Goal: Task Accomplishment & Management: Complete application form

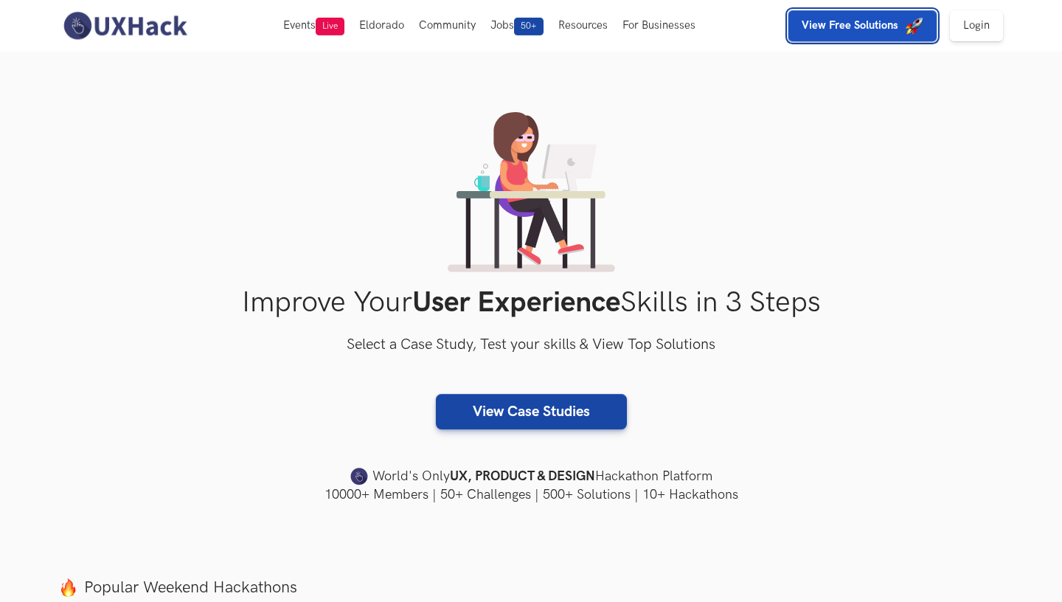
click at [903, 30] on span "View Free Solutions" at bounding box center [854, 25] width 104 height 13
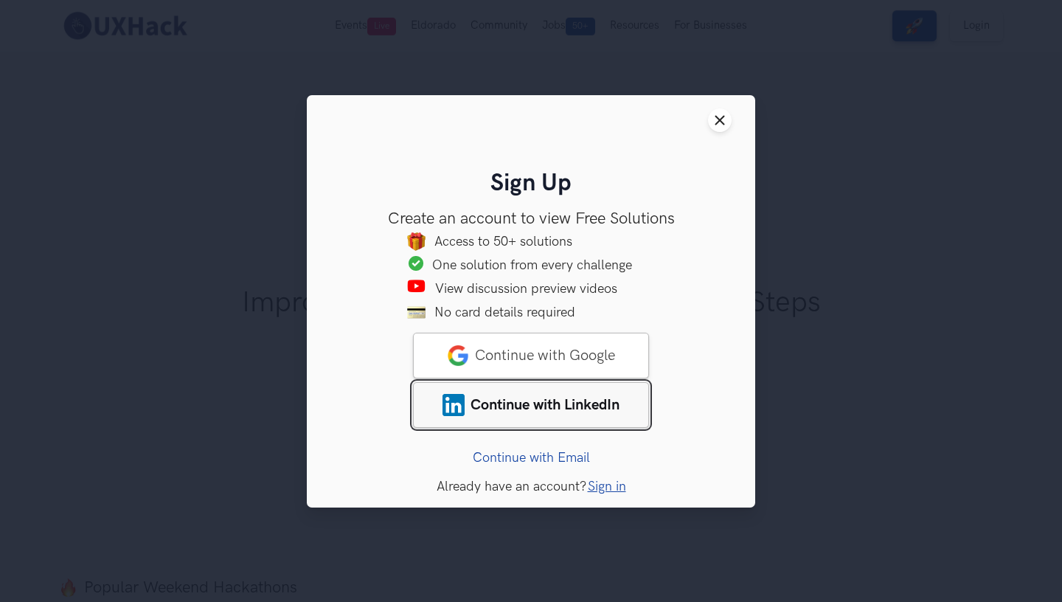
click at [584, 411] on span "Continue with LinkedIn" at bounding box center [545, 404] width 149 height 18
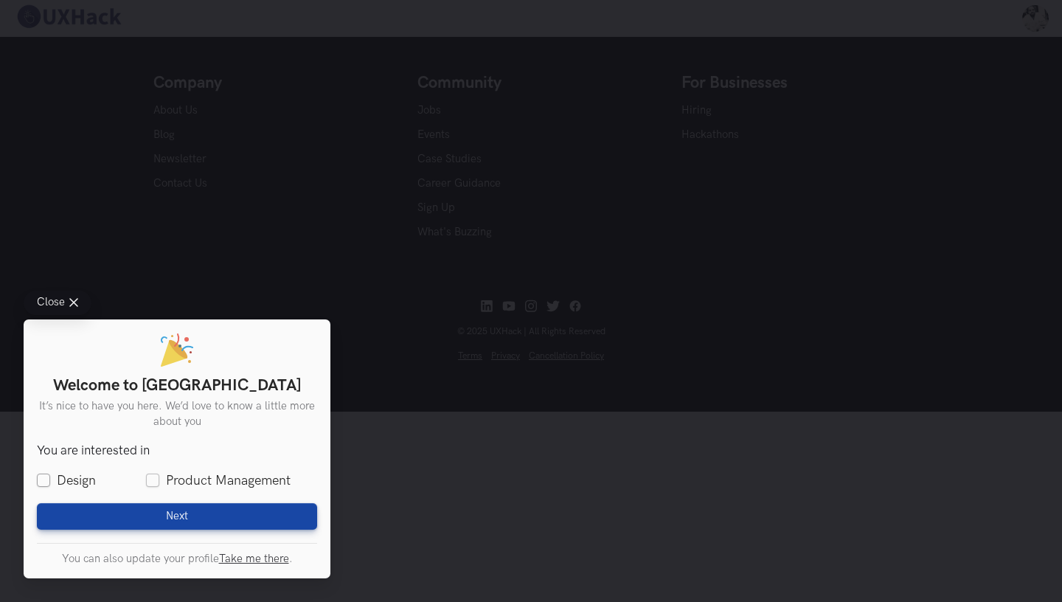
click at [38, 482] on label "Design" at bounding box center [66, 480] width 59 height 18
click at [38, 482] on input "Design" at bounding box center [43, 480] width 13 height 13
checkbox input "true"
click at [150, 479] on label "Product Management" at bounding box center [218, 480] width 145 height 18
click at [150, 479] on input "Product Management" at bounding box center [152, 480] width 13 height 13
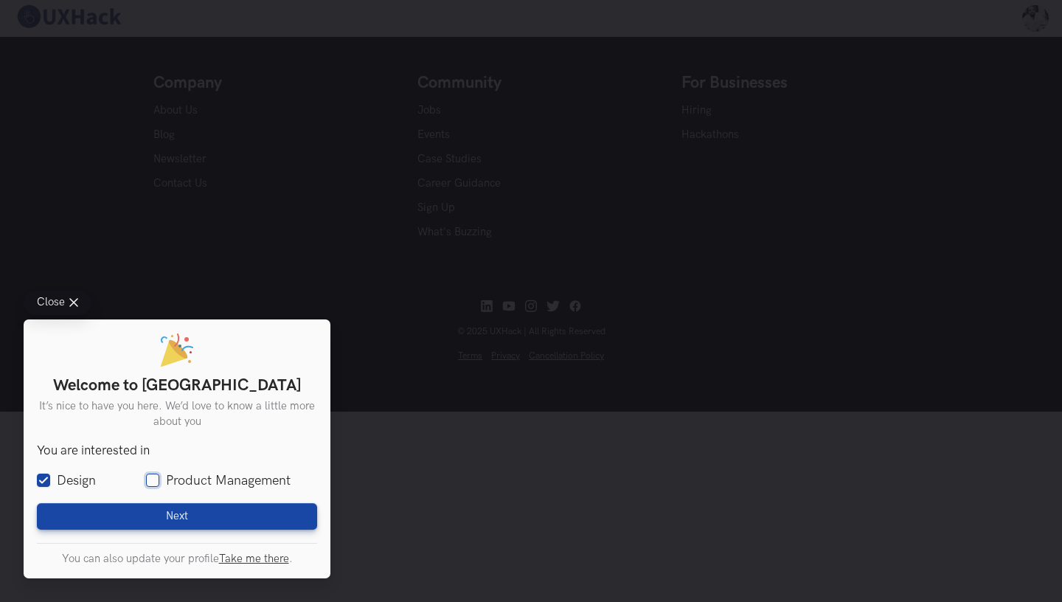
checkbox input "true"
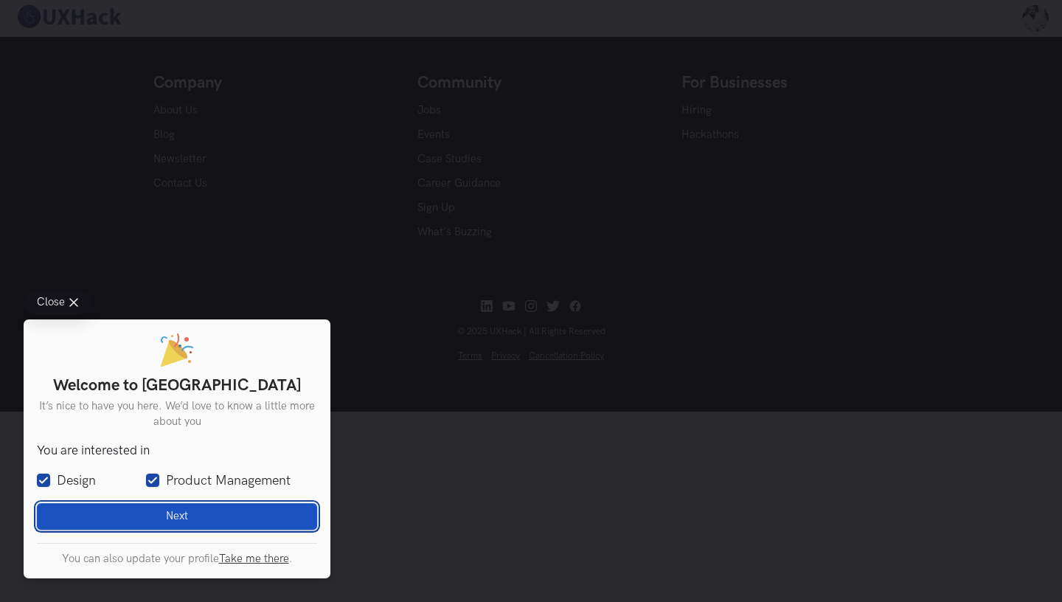
click at [184, 519] on span "Next" at bounding box center [177, 516] width 22 height 13
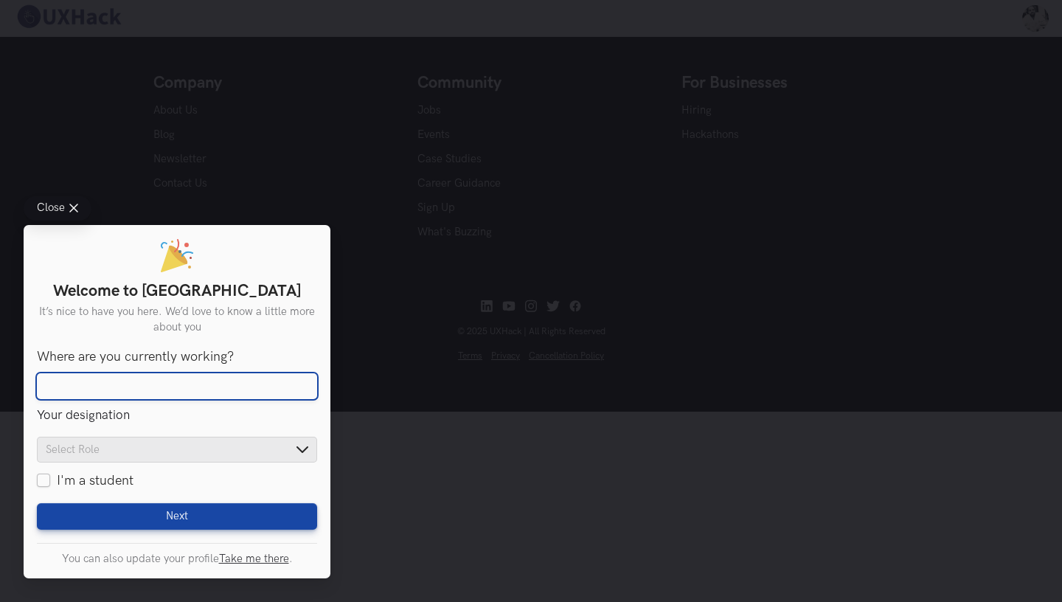
click at [131, 398] on input "Where are you currently working?" at bounding box center [177, 386] width 280 height 27
type input "Laura Kingsley Consulting"
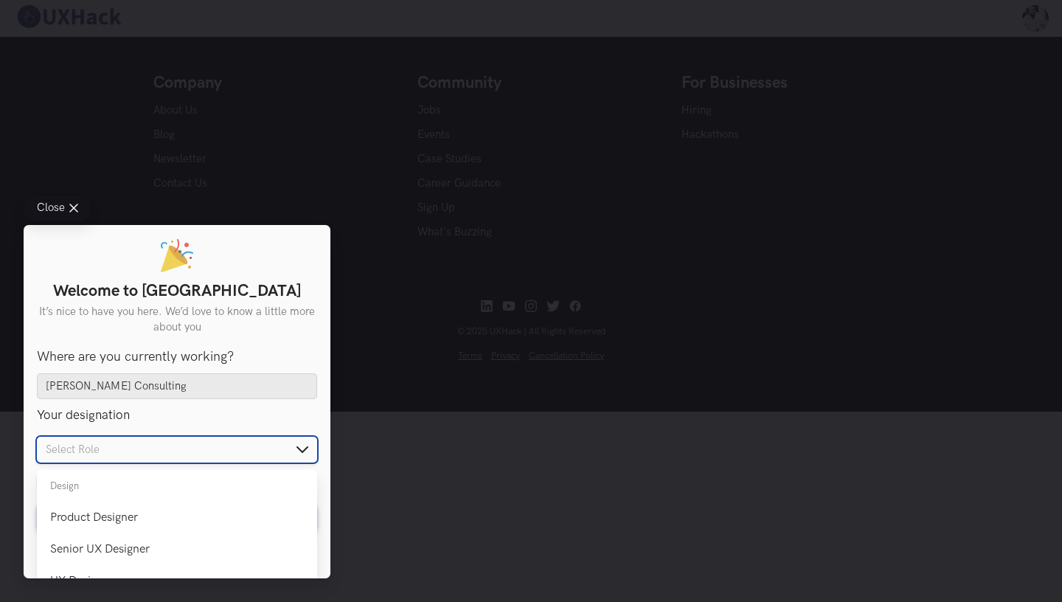
click at [136, 460] on input "text" at bounding box center [177, 450] width 280 height 26
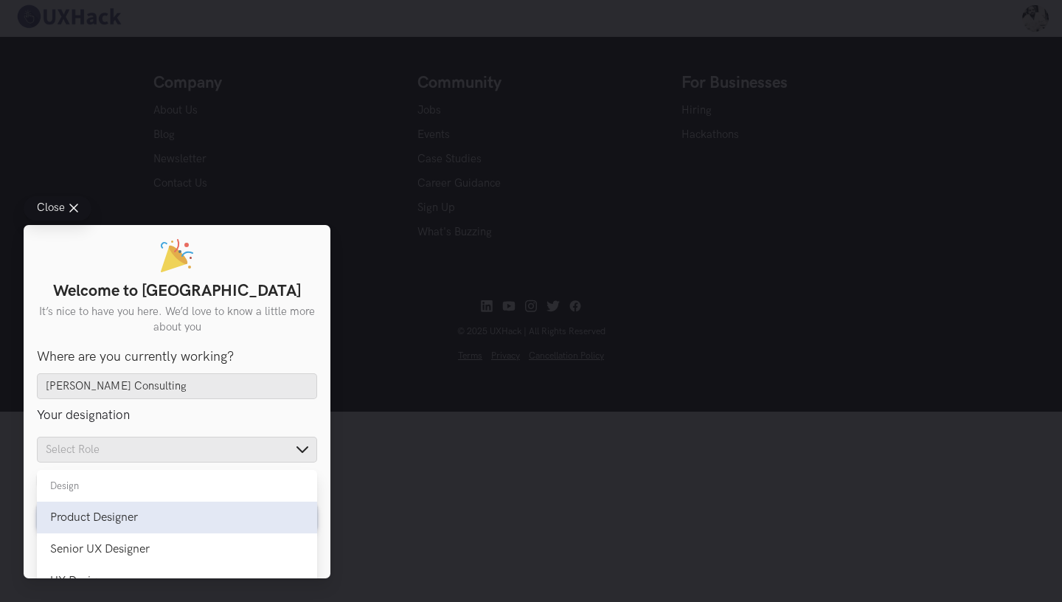
click at [142, 522] on div "Product Designer" at bounding box center [177, 518] width 254 height 14
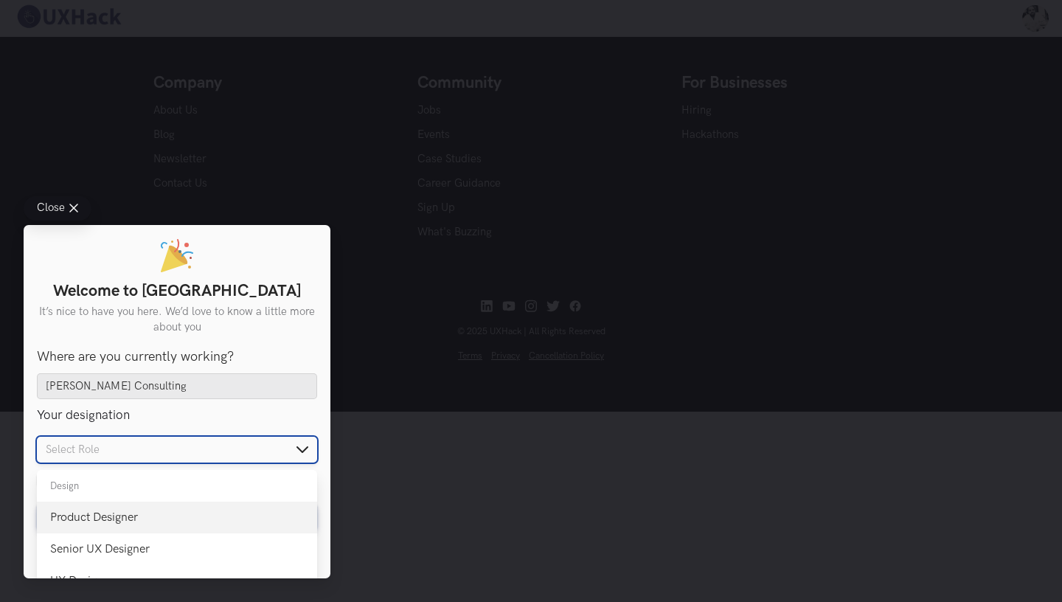
type input "Product Designer"
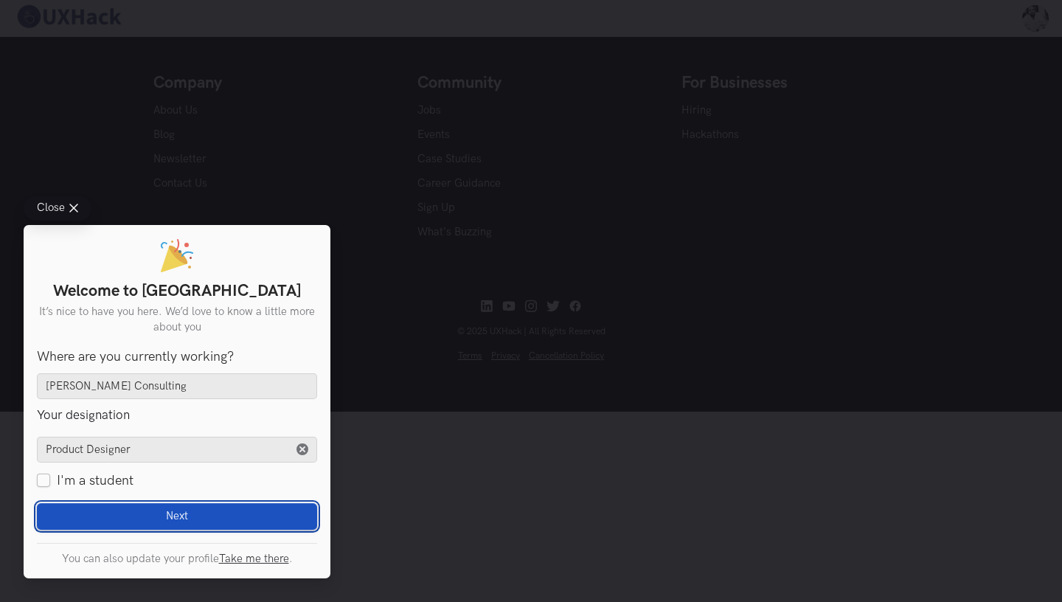
click at [153, 516] on button "Next Loading" at bounding box center [177, 516] width 280 height 27
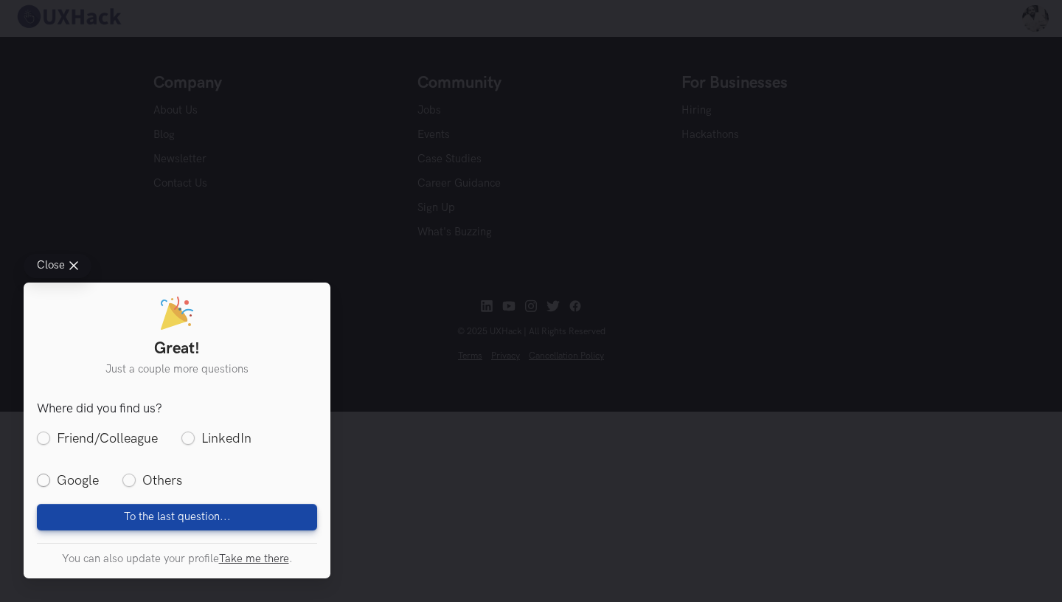
click at [46, 481] on label "Google" at bounding box center [68, 480] width 62 height 18
click at [46, 481] on input "Google" at bounding box center [43, 480] width 13 height 13
radio input "true"
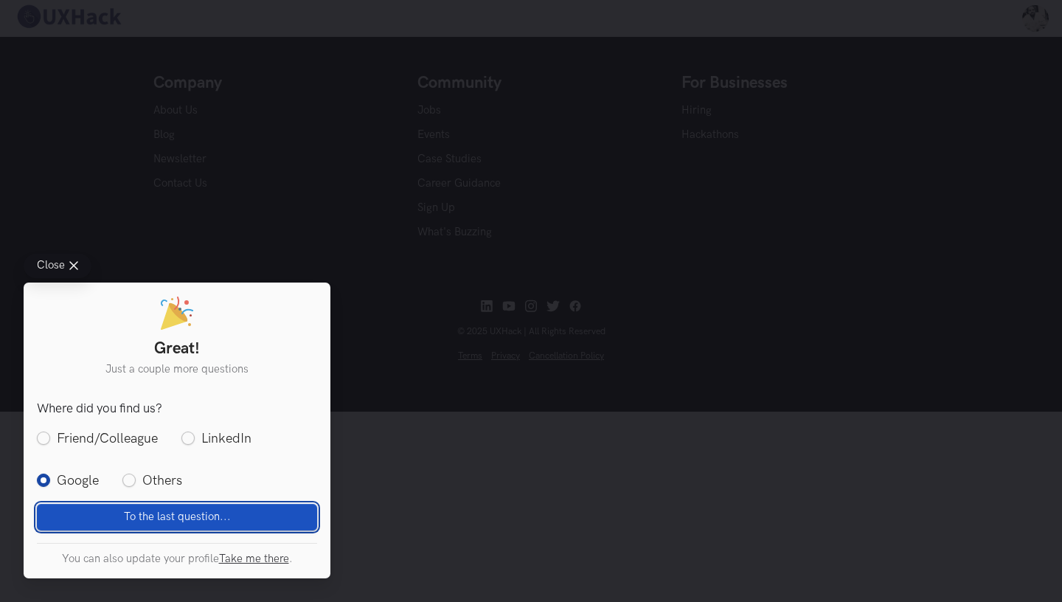
click at [139, 514] on span "To the last question..." at bounding box center [177, 516] width 107 height 13
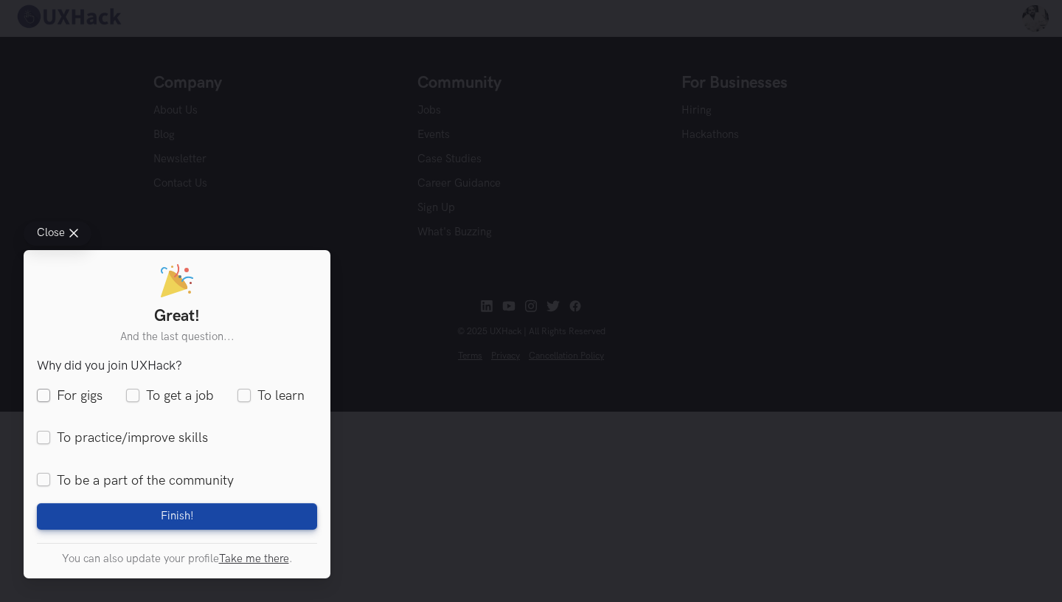
click at [42, 395] on label "For gigs" at bounding box center [70, 396] width 66 height 18
click at [42, 395] on input "For gigs" at bounding box center [43, 396] width 13 height 13
checkbox input "true"
click at [139, 398] on label "To get a job" at bounding box center [170, 396] width 88 height 18
click at [139, 398] on input "To get a job" at bounding box center [132, 396] width 13 height 13
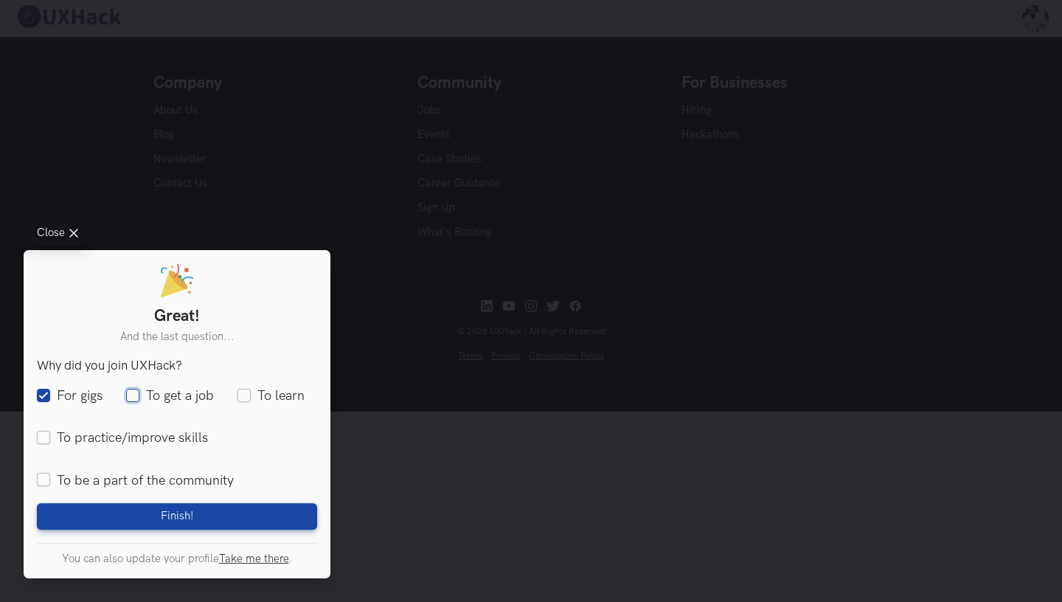
checkbox input "true"
click at [246, 395] on label "To learn" at bounding box center [271, 396] width 67 height 18
click at [246, 395] on input "To learn" at bounding box center [244, 396] width 13 height 13
checkbox input "true"
click at [45, 431] on label "To practice/improve skills" at bounding box center [122, 438] width 171 height 18
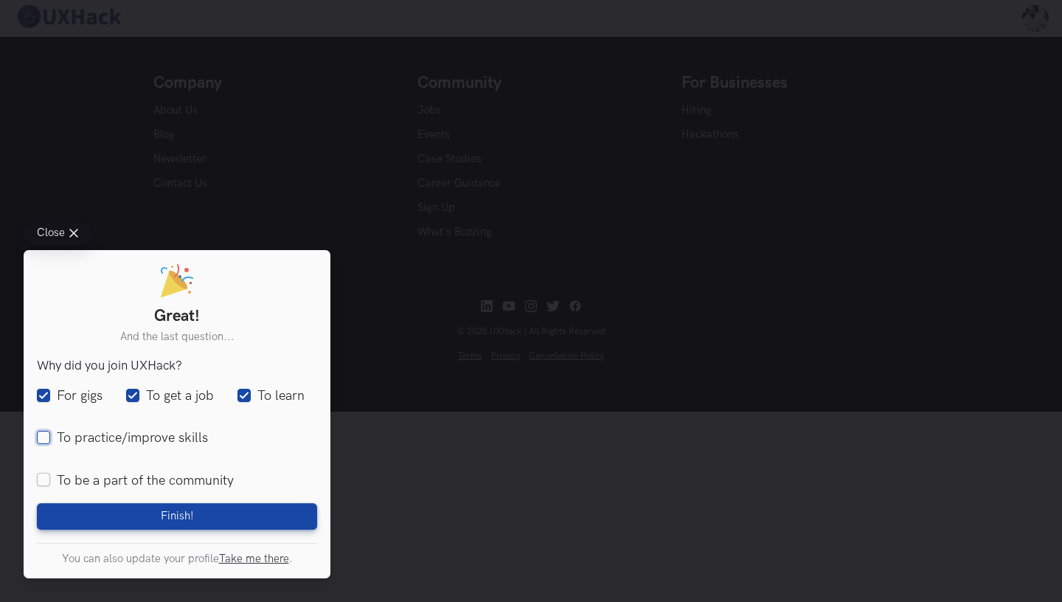
click at [45, 432] on input "To practice/improve skills" at bounding box center [43, 438] width 13 height 13
checkbox input "true"
click at [43, 482] on label "To be a part of the community" at bounding box center [135, 480] width 197 height 18
click at [43, 482] on input "To be a part of the community" at bounding box center [43, 480] width 13 height 13
checkbox input "true"
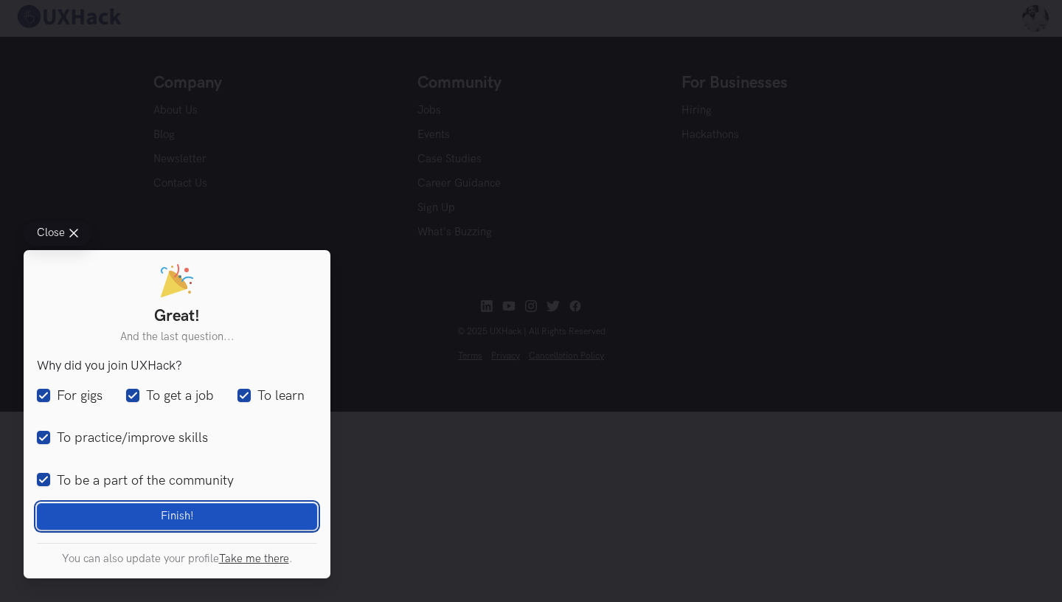
click at [104, 522] on button "Finish! Loading" at bounding box center [177, 516] width 280 height 27
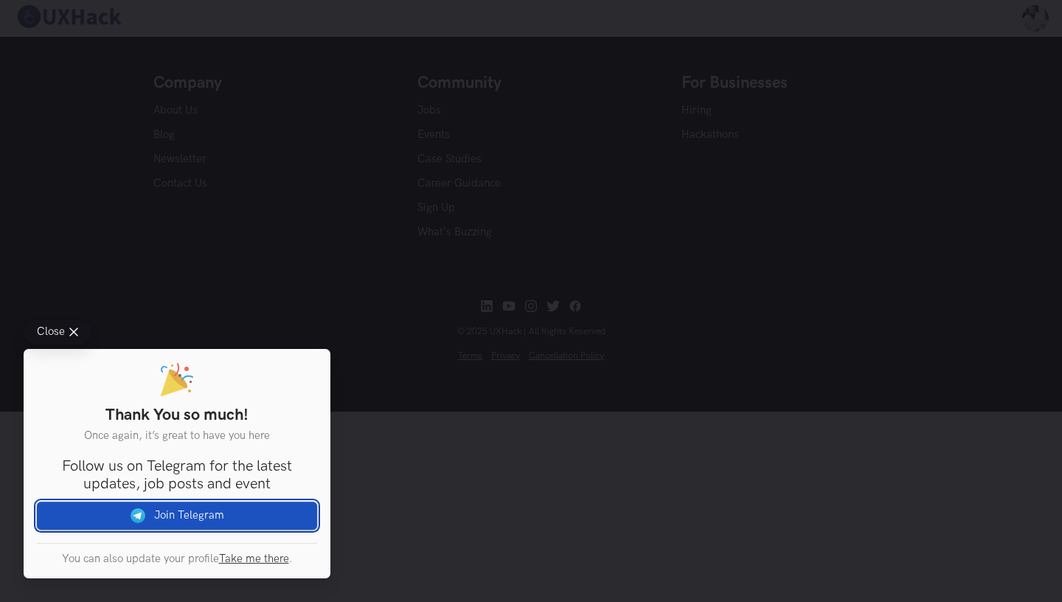
click at [127, 516] on link "Join Telegram" at bounding box center [177, 516] width 280 height 28
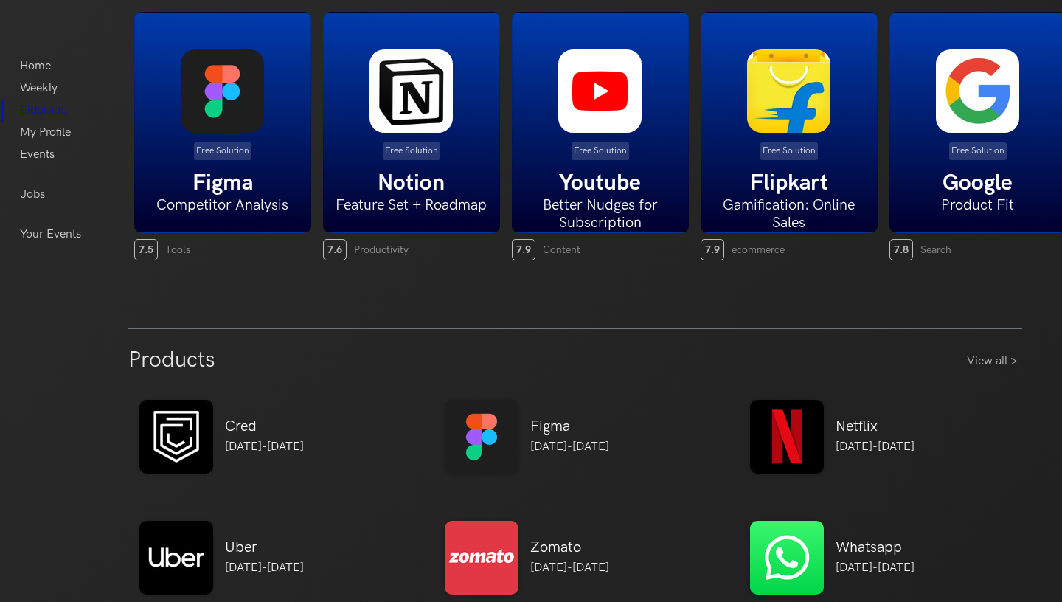
scroll to position [395, 0]
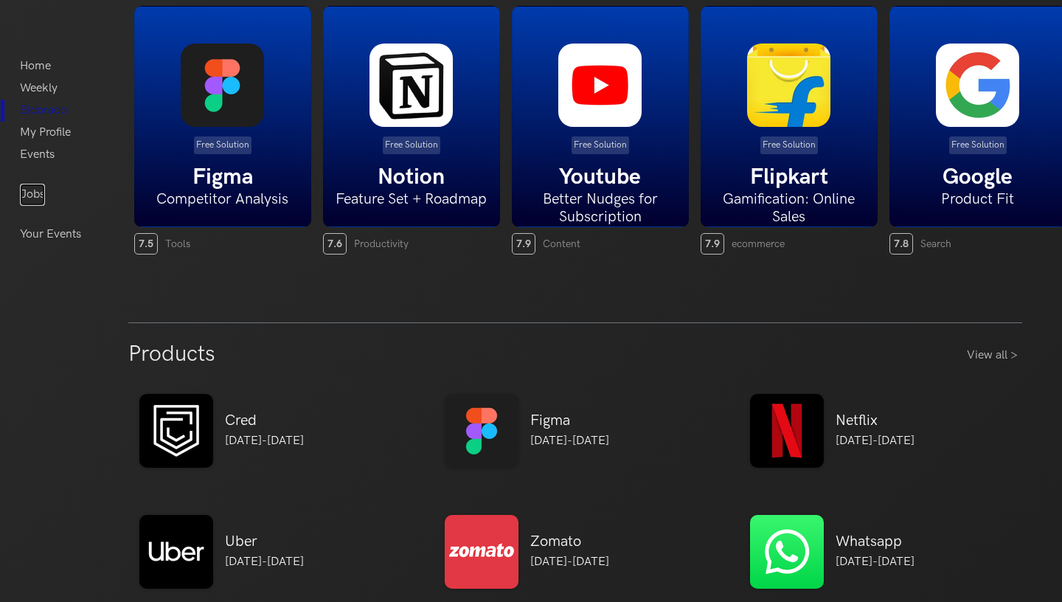
click at [38, 196] on link "Jobs" at bounding box center [32, 195] width 25 height 22
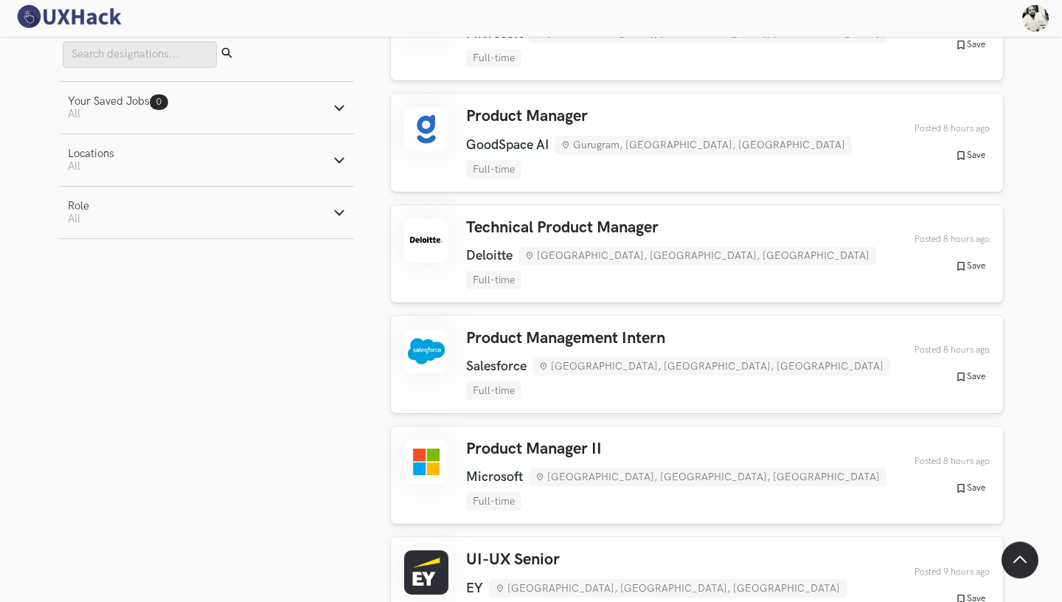
scroll to position [494, 0]
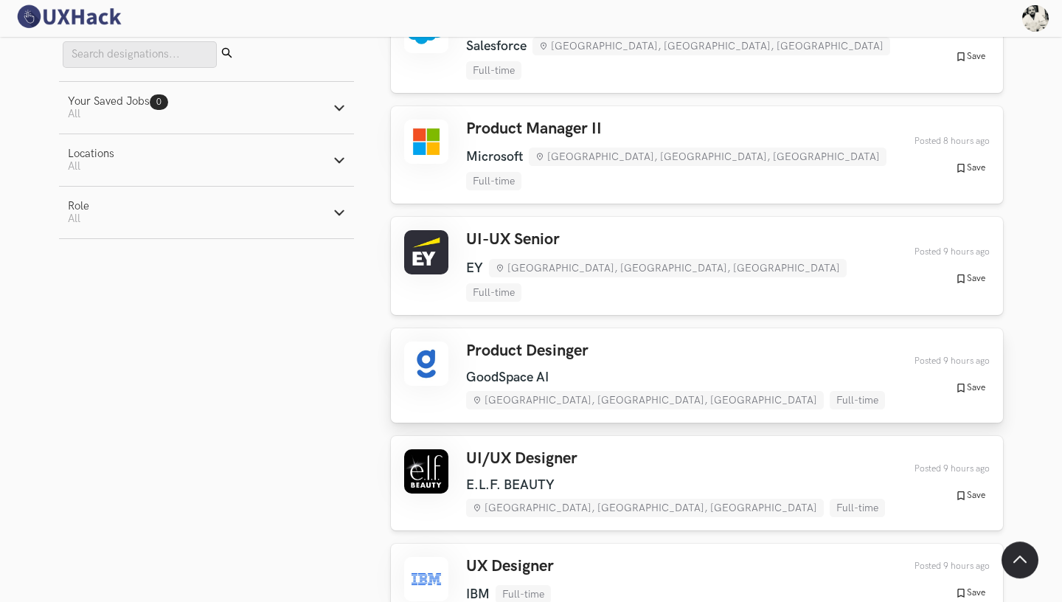
click at [540, 342] on div "Product Desinger GoodSpace AI New Delhi, Delhi, India Full-time GoodSpace AI Ne…" at bounding box center [682, 376] width 432 height 68
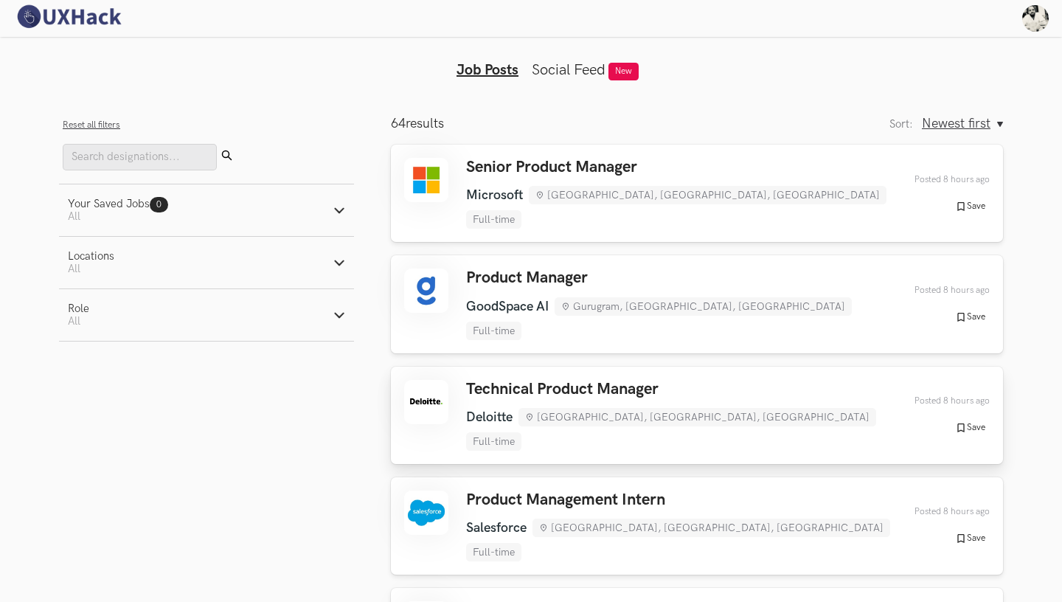
scroll to position [0, 0]
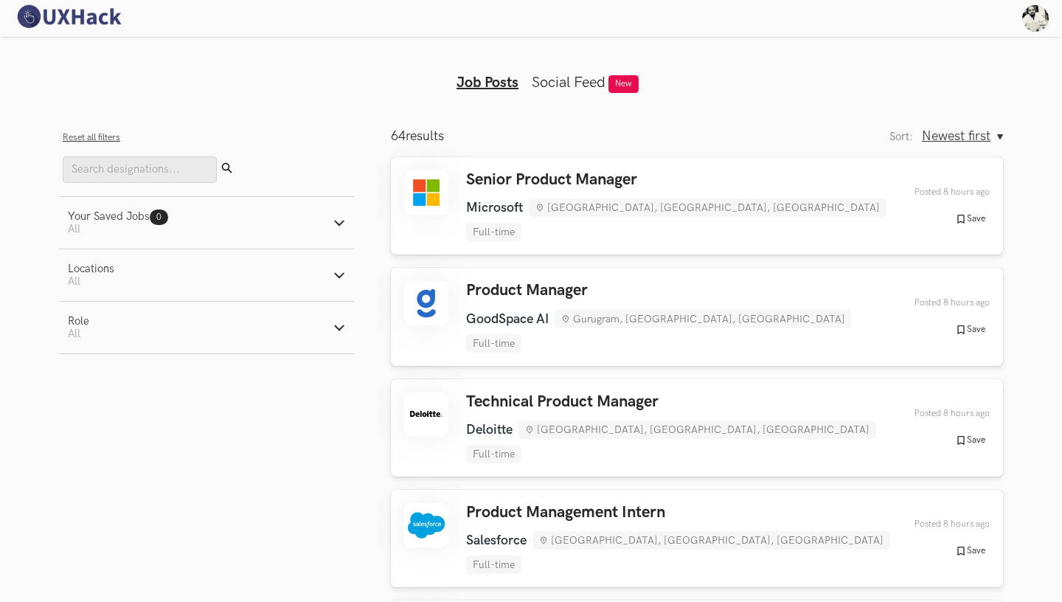
click at [87, 13] on img at bounding box center [68, 17] width 111 height 26
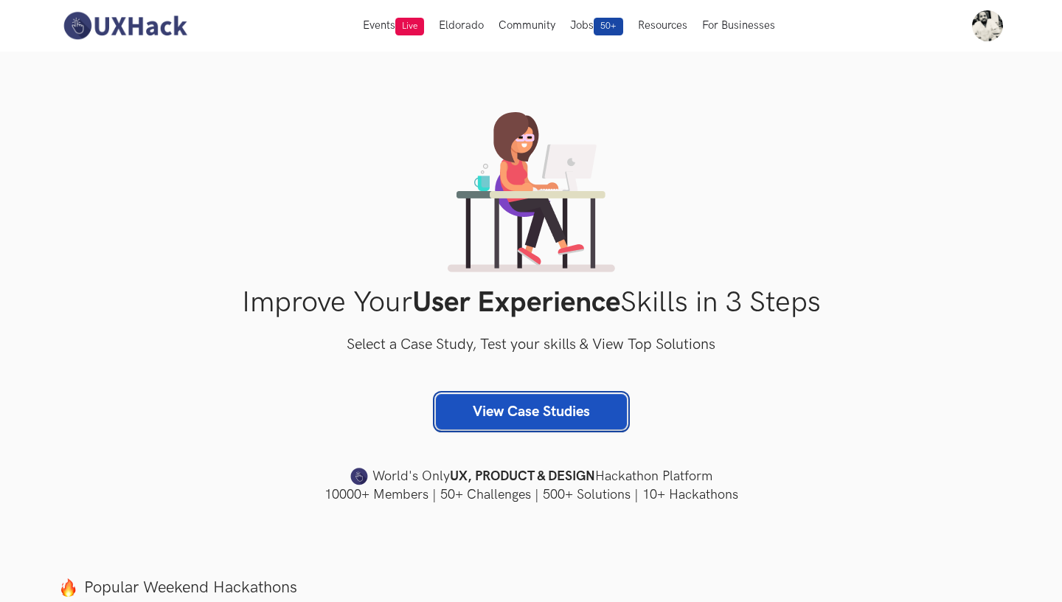
click at [533, 416] on link "View Case Studies" at bounding box center [531, 411] width 191 height 35
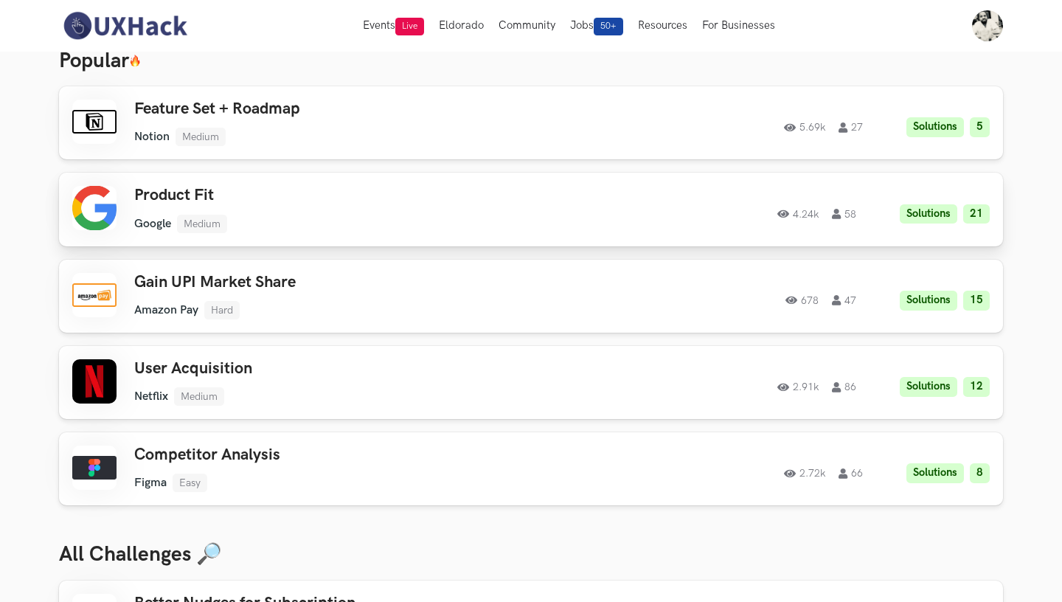
scroll to position [72, 0]
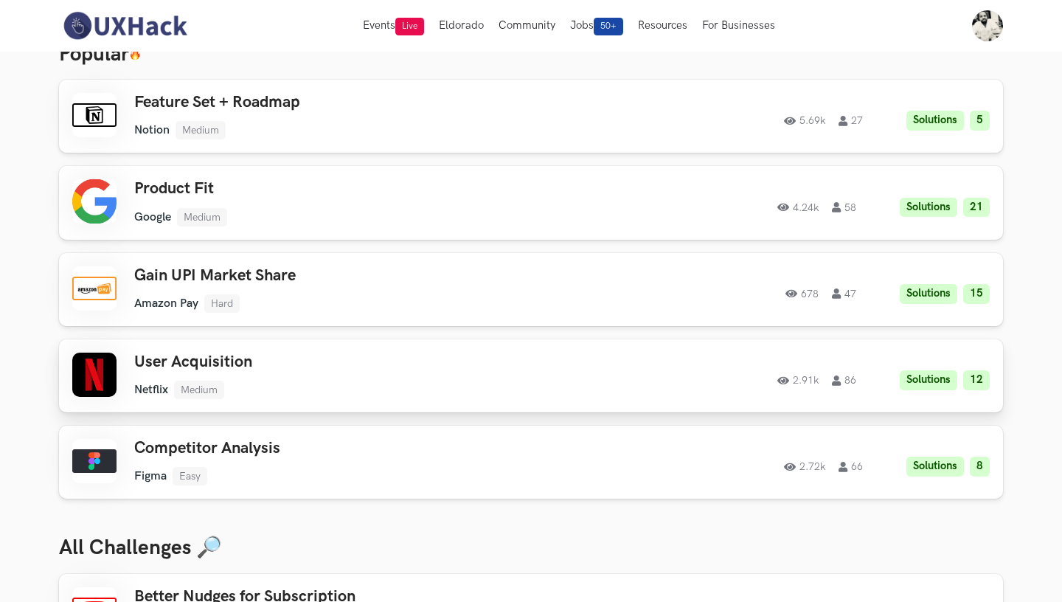
click at [414, 367] on h3 "User Acquisition" at bounding box center [343, 362] width 419 height 19
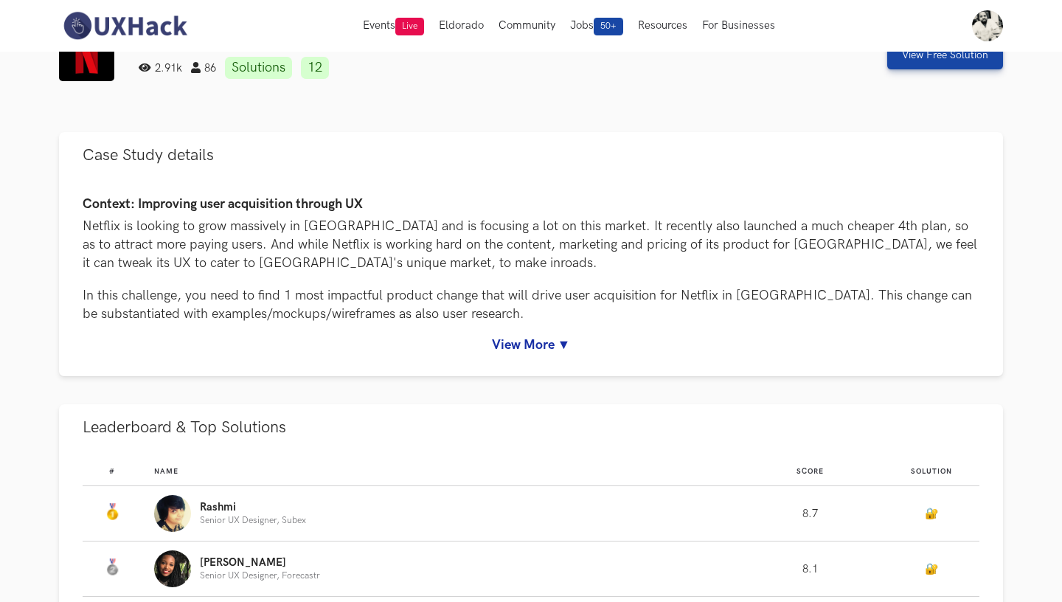
scroll to position [38, 0]
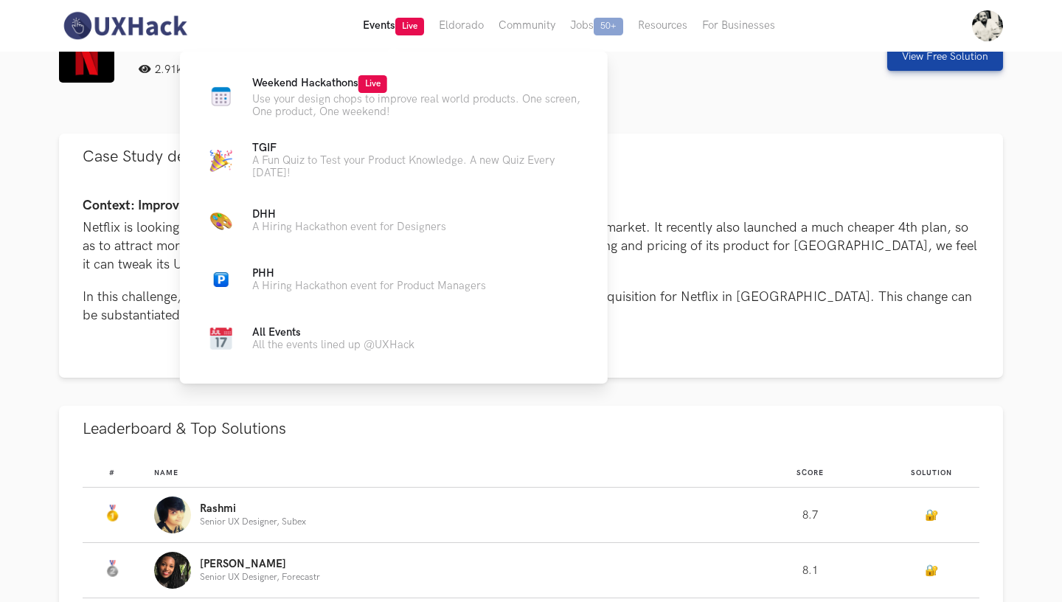
click at [392, 28] on button "Events Live" at bounding box center [394, 26] width 76 height 52
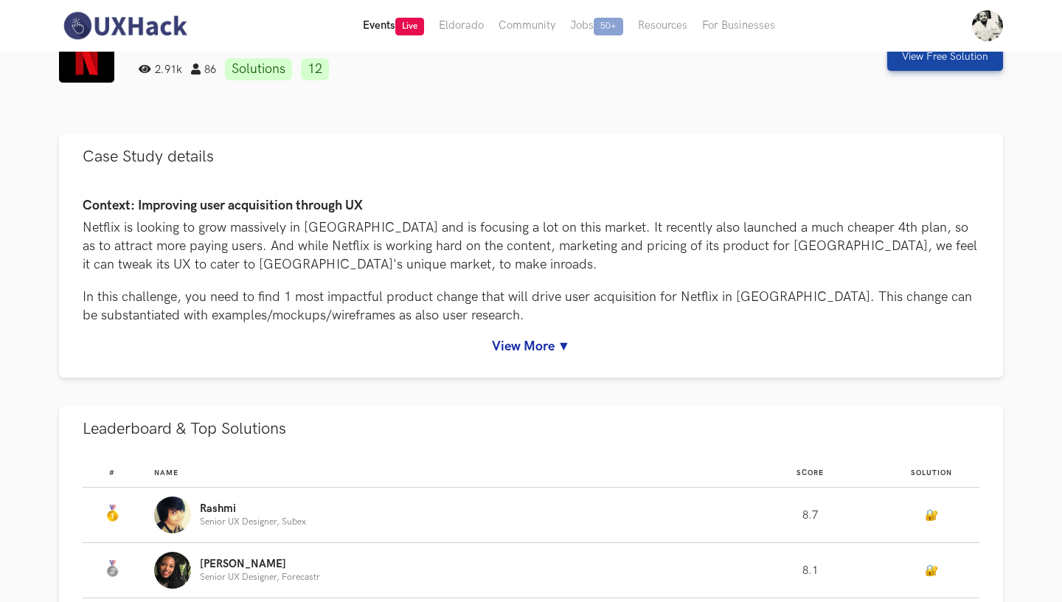
click at [409, 27] on span "Live" at bounding box center [409, 27] width 29 height 18
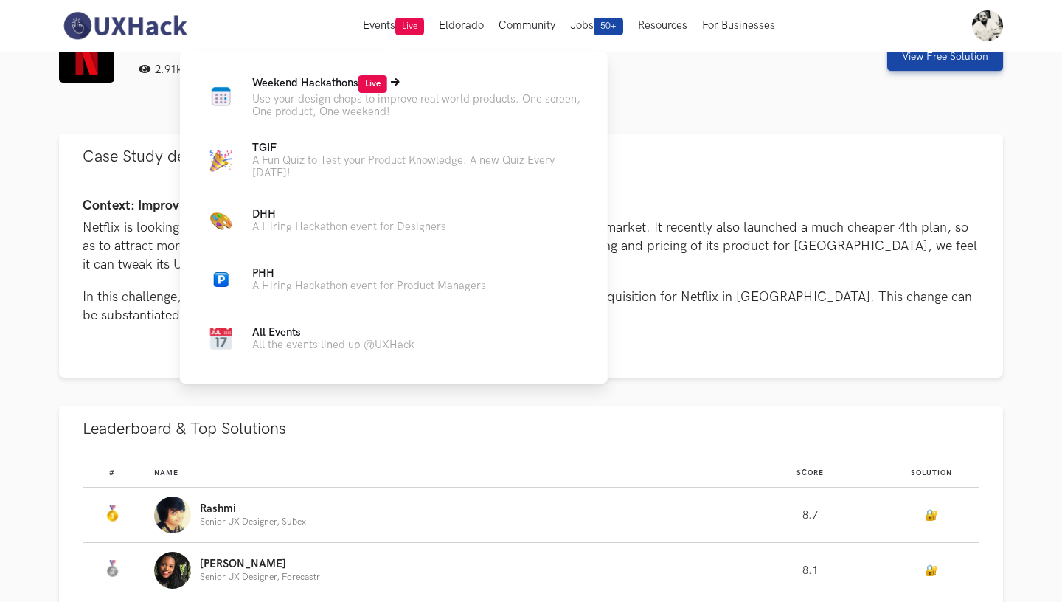
click at [350, 104] on p "Use your design chops to improve real world products. One screen, One product, …" at bounding box center [418, 105] width 332 height 25
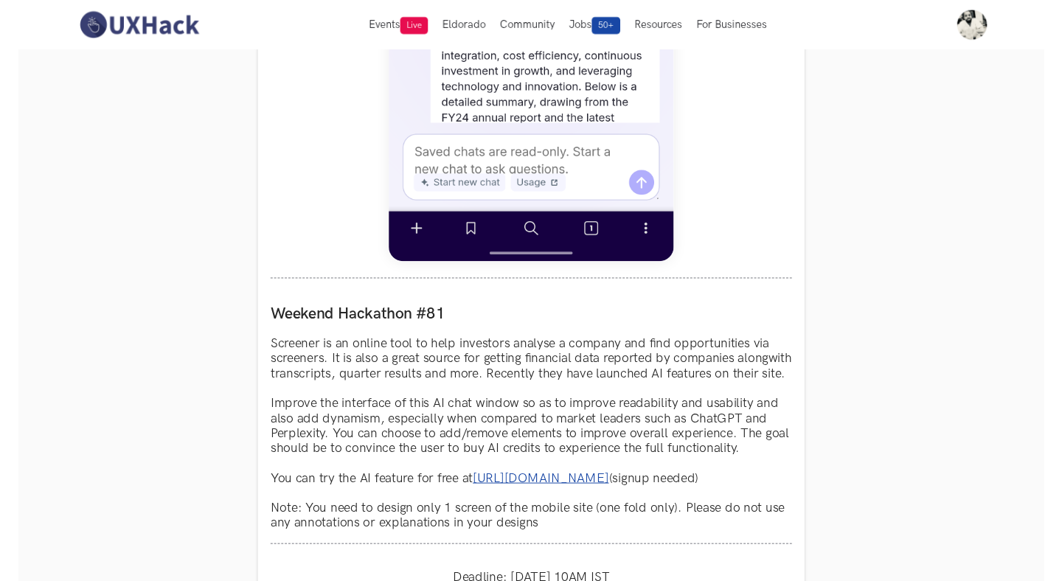
scroll to position [1052, 0]
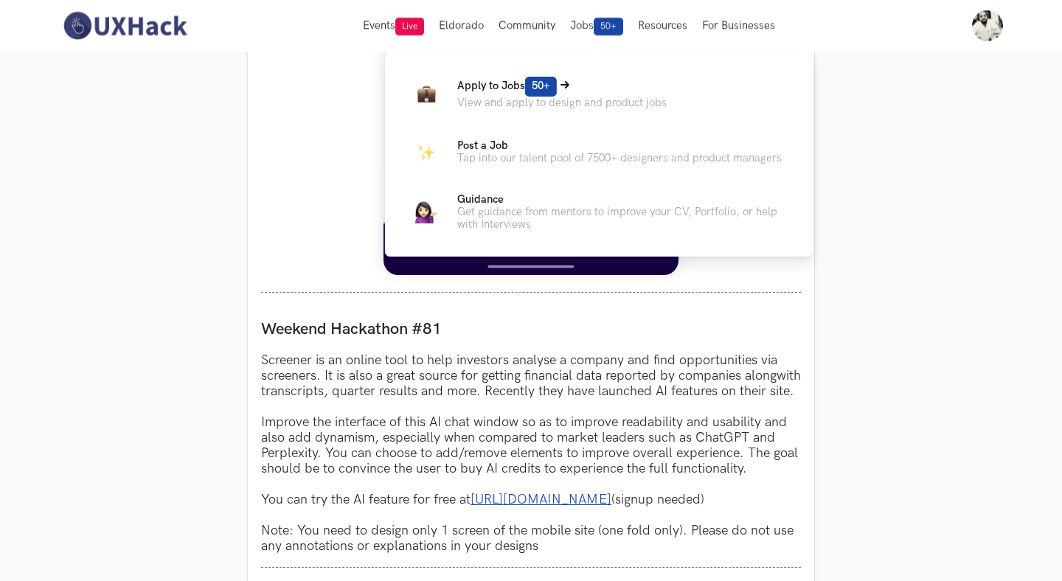
click at [593, 96] on p "Apply to Jobs 50+" at bounding box center [562, 87] width 210 height 20
click at [507, 86] on span "Apply to Jobs 50+" at bounding box center [507, 86] width 100 height 13
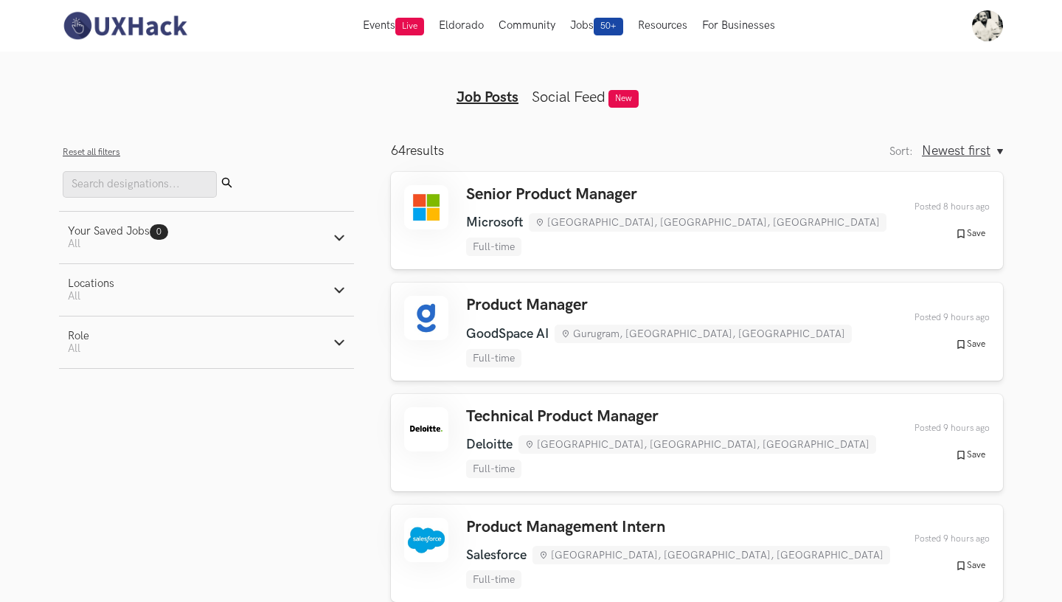
click at [115, 21] on img at bounding box center [124, 25] width 131 height 31
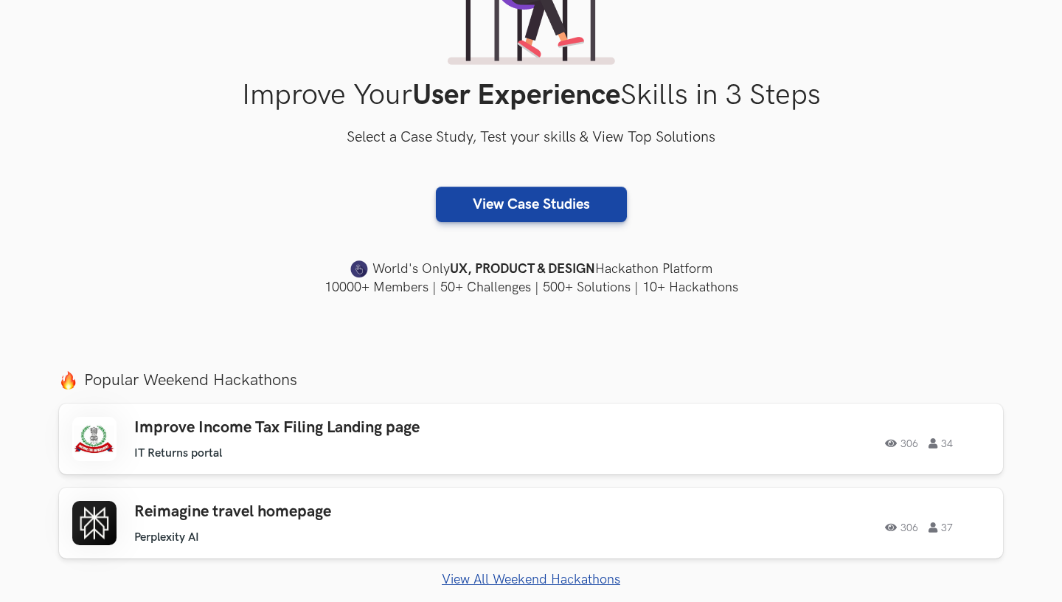
scroll to position [208, 0]
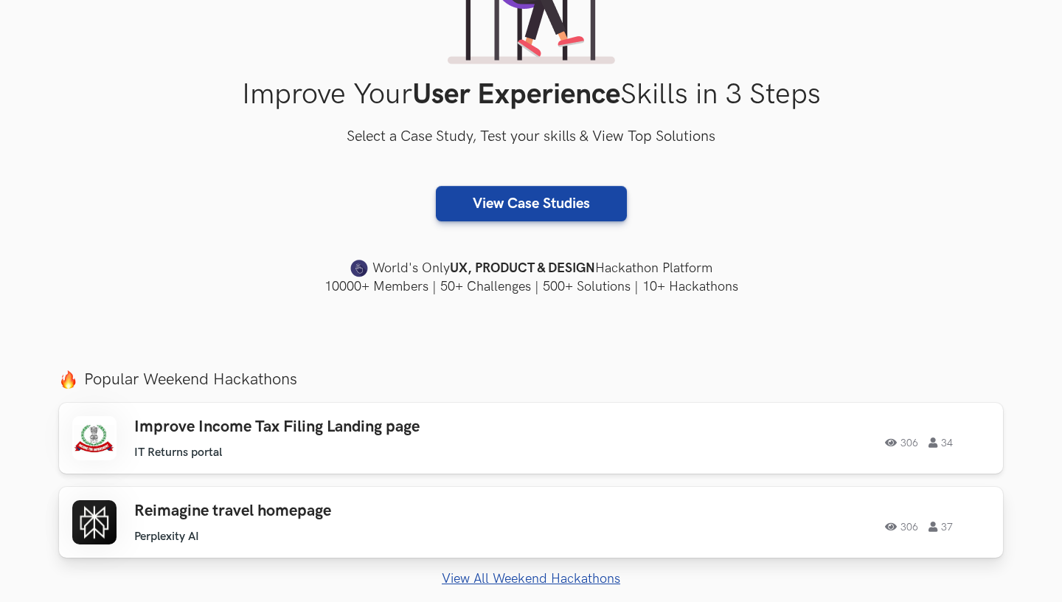
click at [576, 530] on div "306 37" at bounding box center [780, 522] width 419 height 19
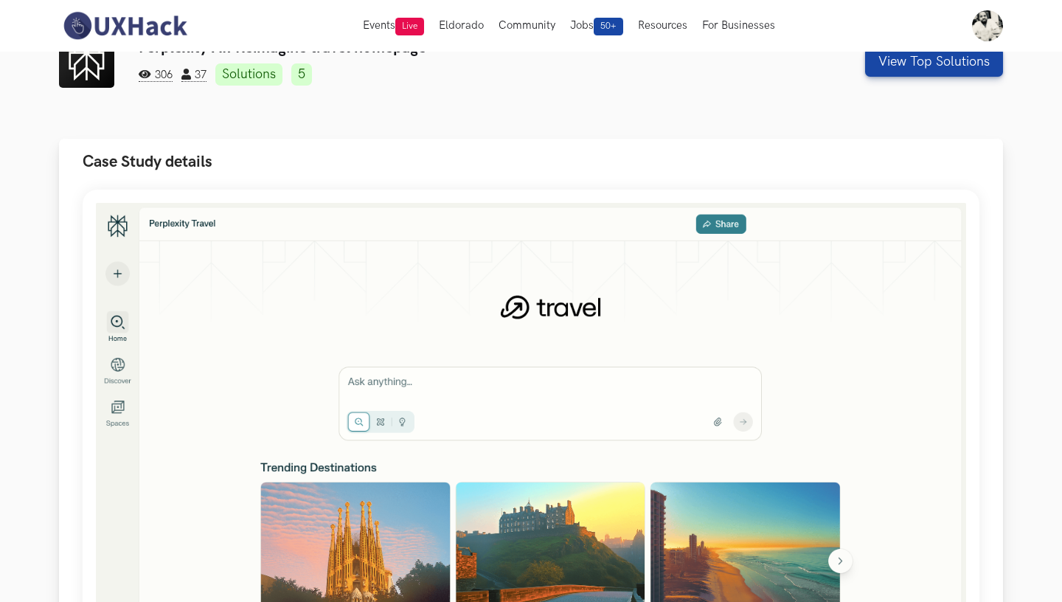
scroll to position [13, 0]
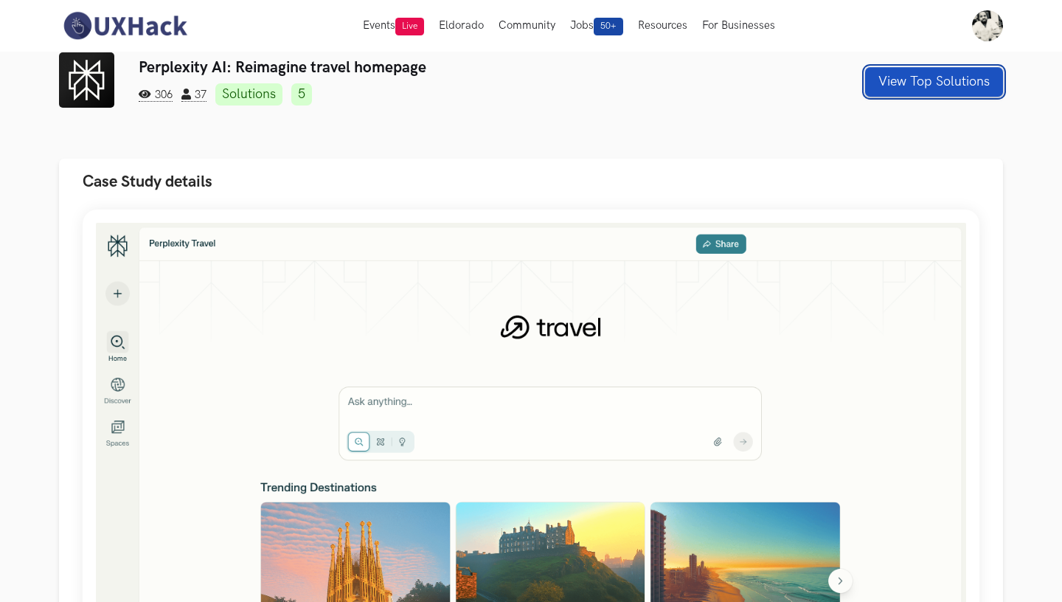
click at [913, 80] on button "View Top Solutions" at bounding box center [934, 82] width 138 height 30
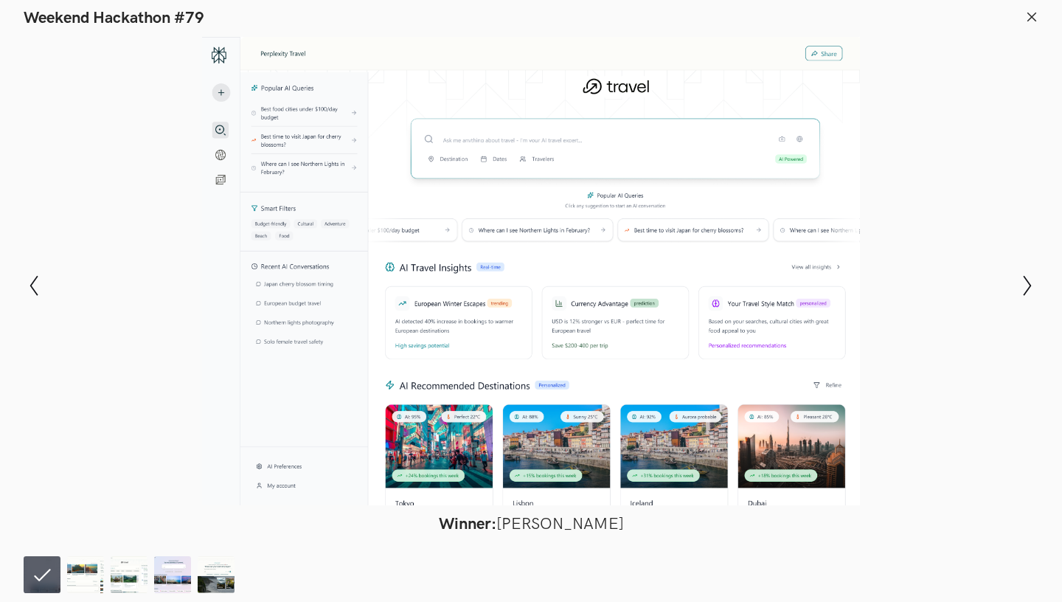
scroll to position [280, 0]
click at [1028, 293] on icon "Show next slide" at bounding box center [1027, 285] width 21 height 21
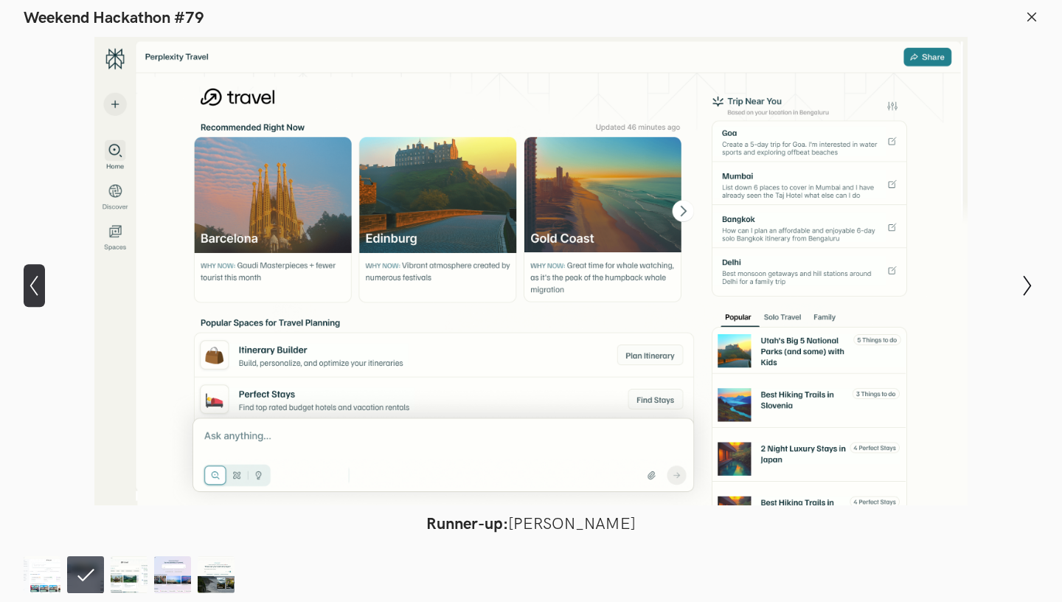
click at [35, 286] on icon "Show previous slide" at bounding box center [34, 285] width 21 height 21
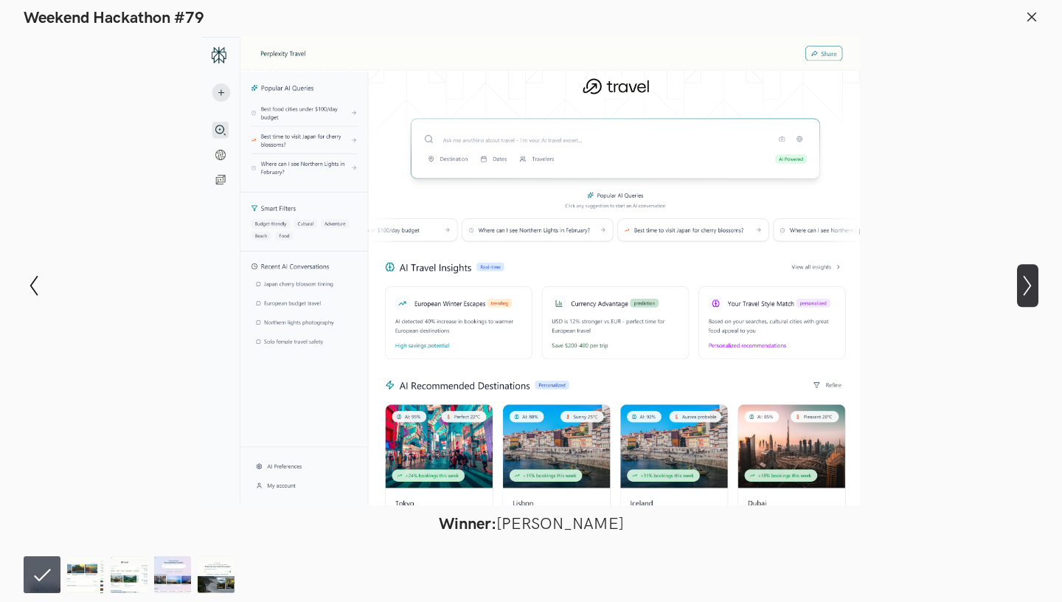
click at [1034, 288] on icon "Show next slide" at bounding box center [1027, 285] width 21 height 21
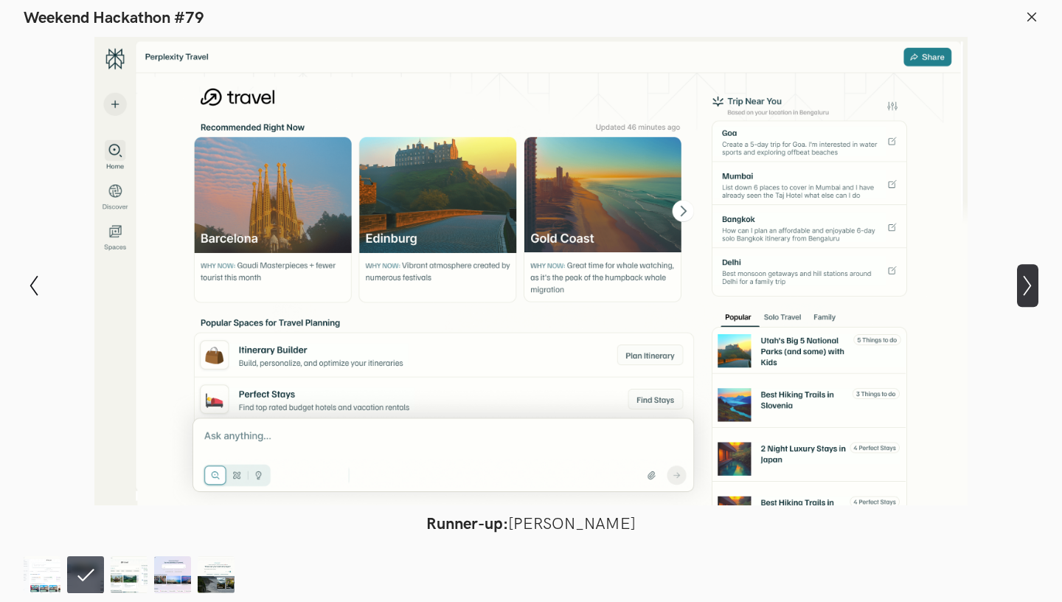
click at [1034, 288] on icon "Show next slide" at bounding box center [1027, 285] width 21 height 21
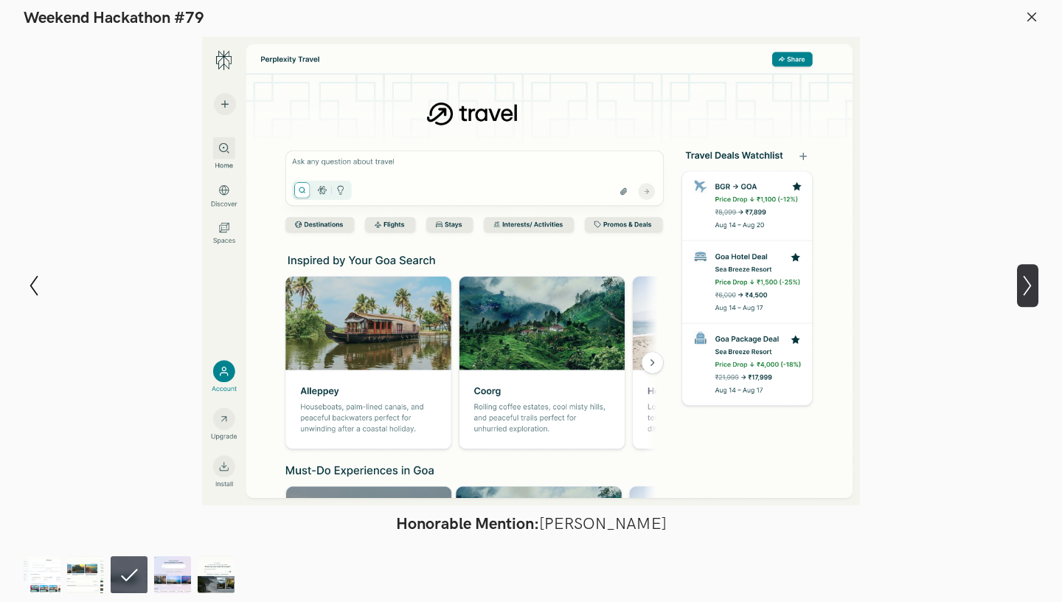
click at [1023, 287] on icon "Show next slide" at bounding box center [1027, 285] width 21 height 21
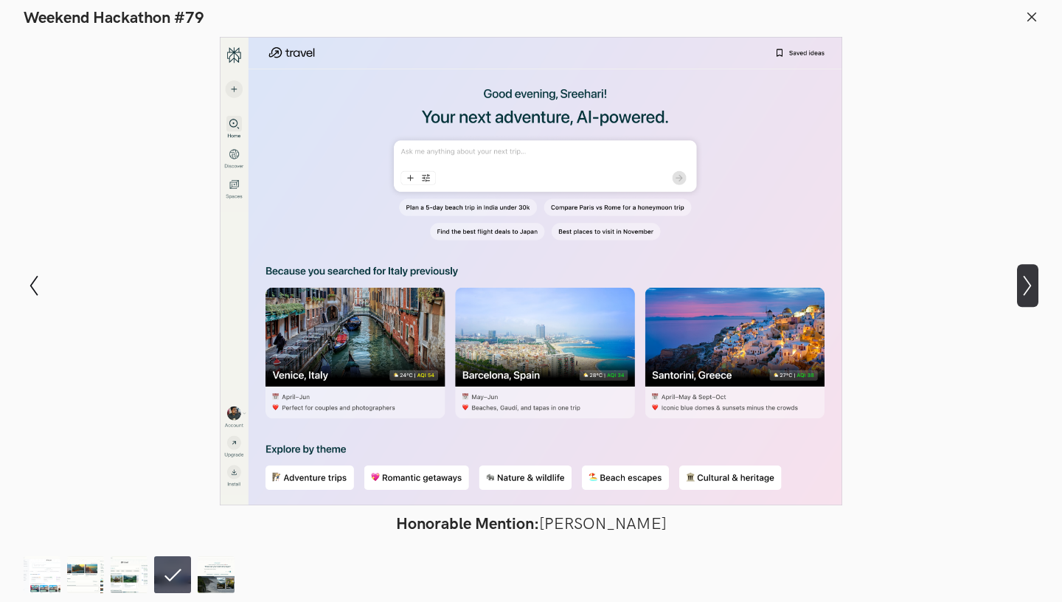
click at [1023, 287] on icon "Show next slide" at bounding box center [1027, 285] width 21 height 21
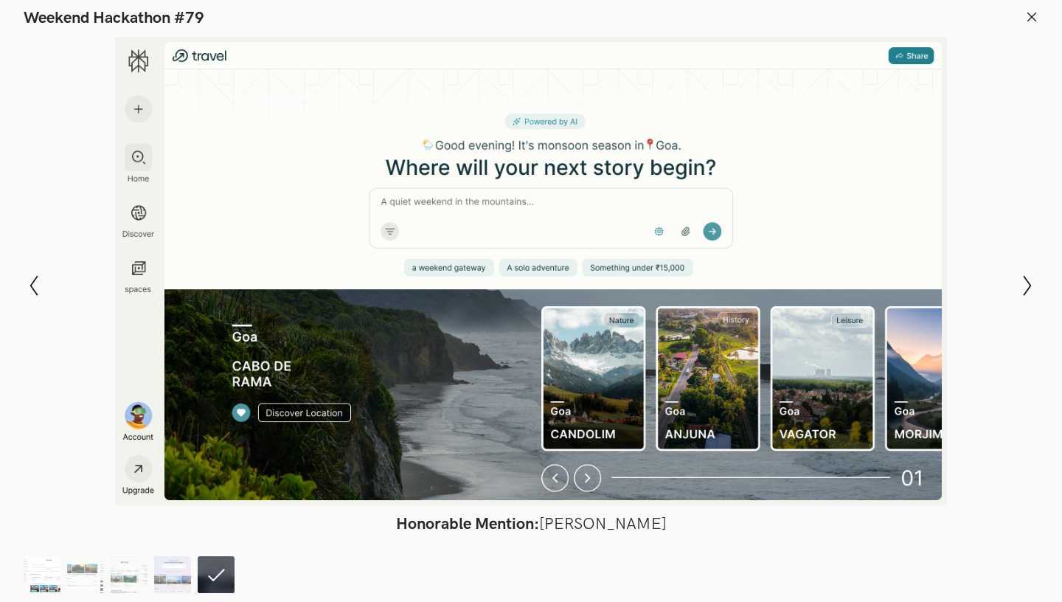
click at [36, 575] on img at bounding box center [42, 574] width 37 height 37
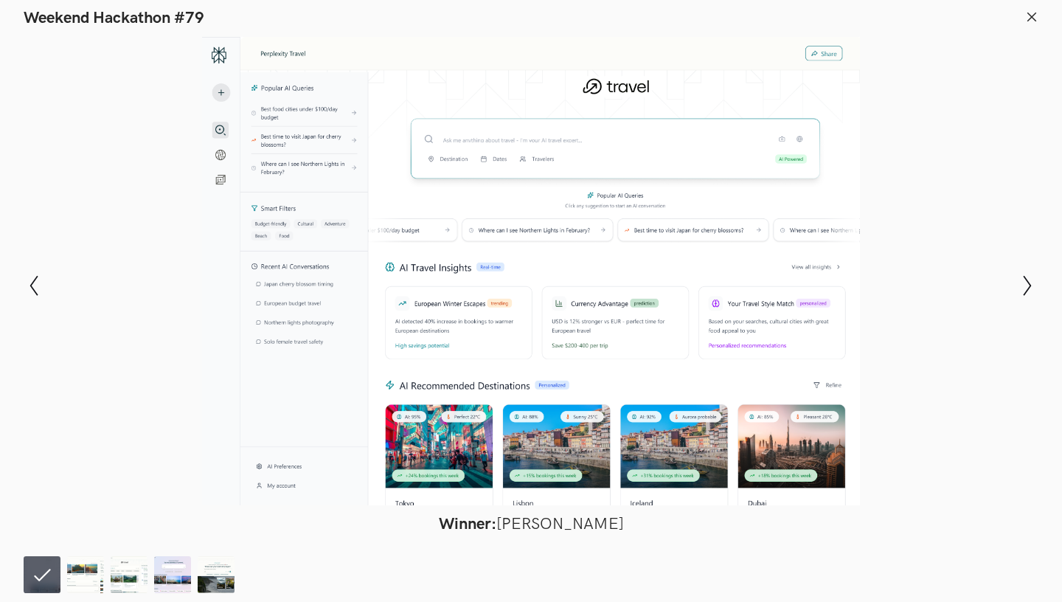
scroll to position [314, 0]
drag, startPoint x: 457, startPoint y: 345, endPoint x: 175, endPoint y: 205, distance: 314.4
click at [176, 205] on div at bounding box center [531, 271] width 955 height 468
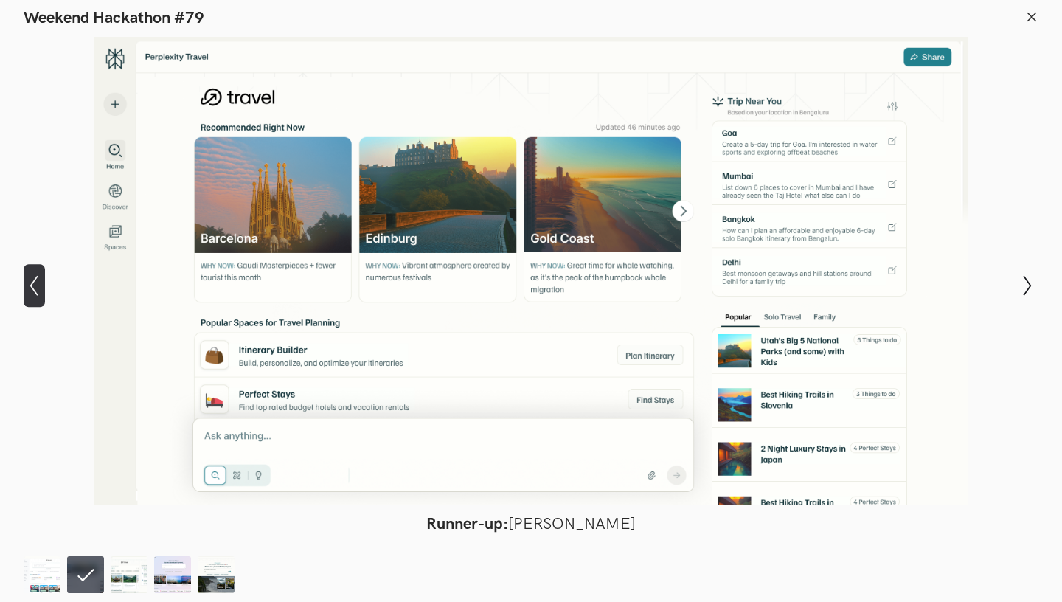
click at [30, 297] on button "Show previous slide" at bounding box center [34, 285] width 21 height 43
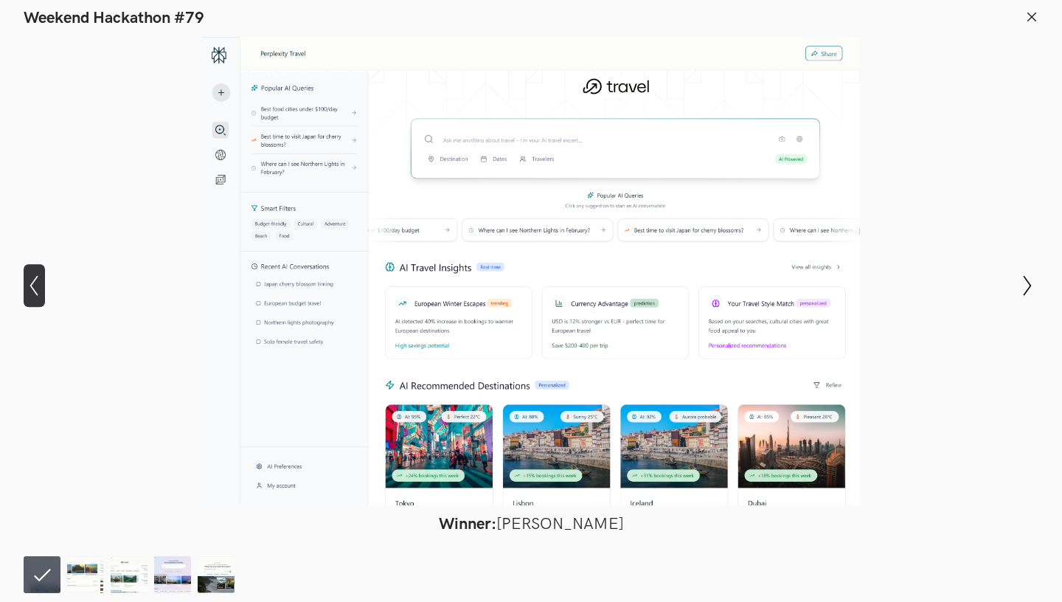
click at [30, 297] on button "Show previous slide" at bounding box center [34, 285] width 21 height 43
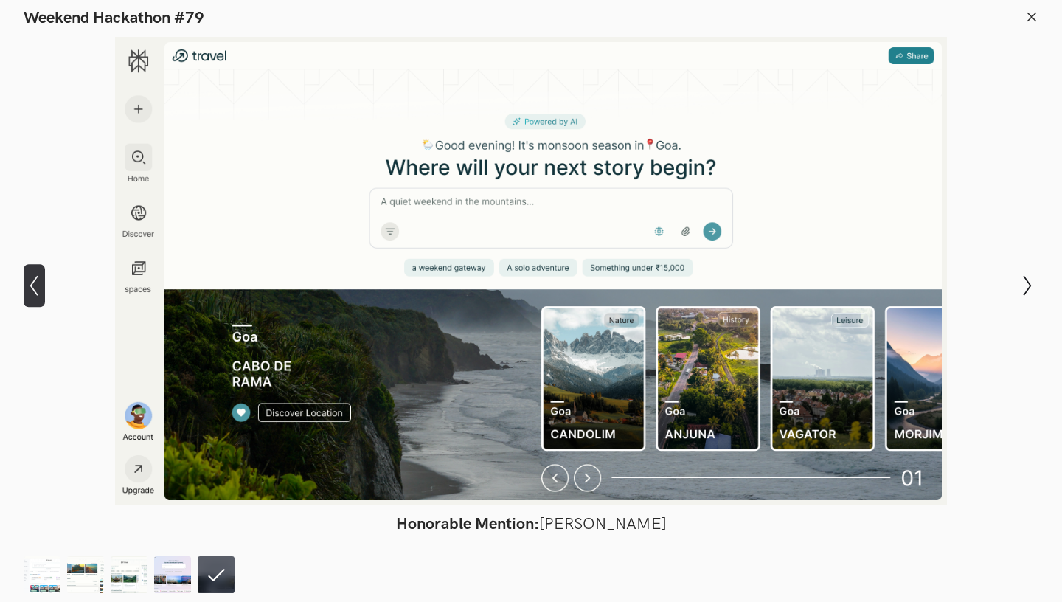
click at [30, 297] on button "Show previous slide" at bounding box center [34, 285] width 21 height 43
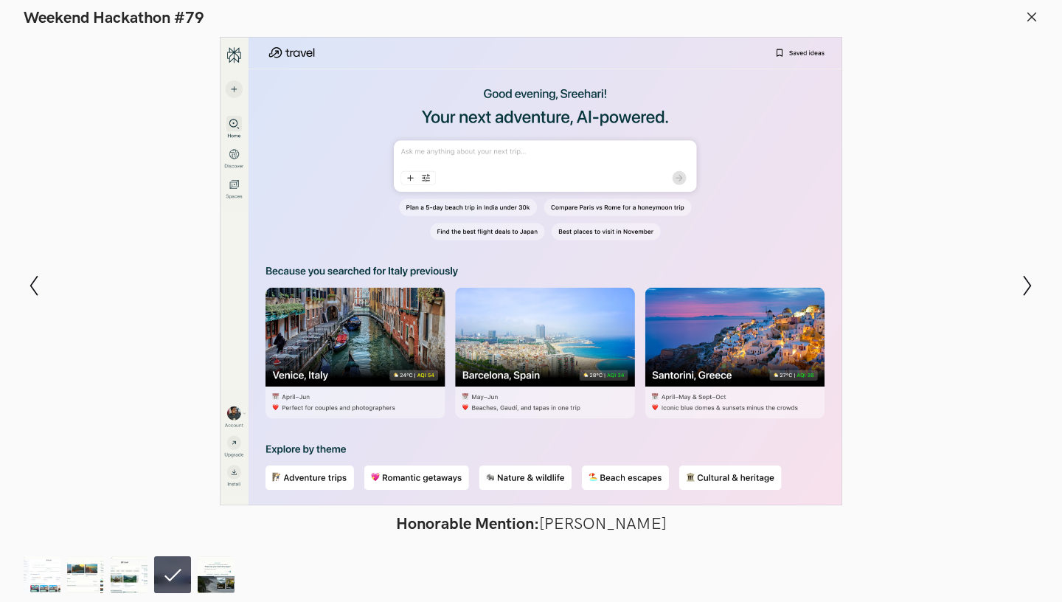
click at [1035, 15] on icon at bounding box center [1031, 16] width 13 height 13
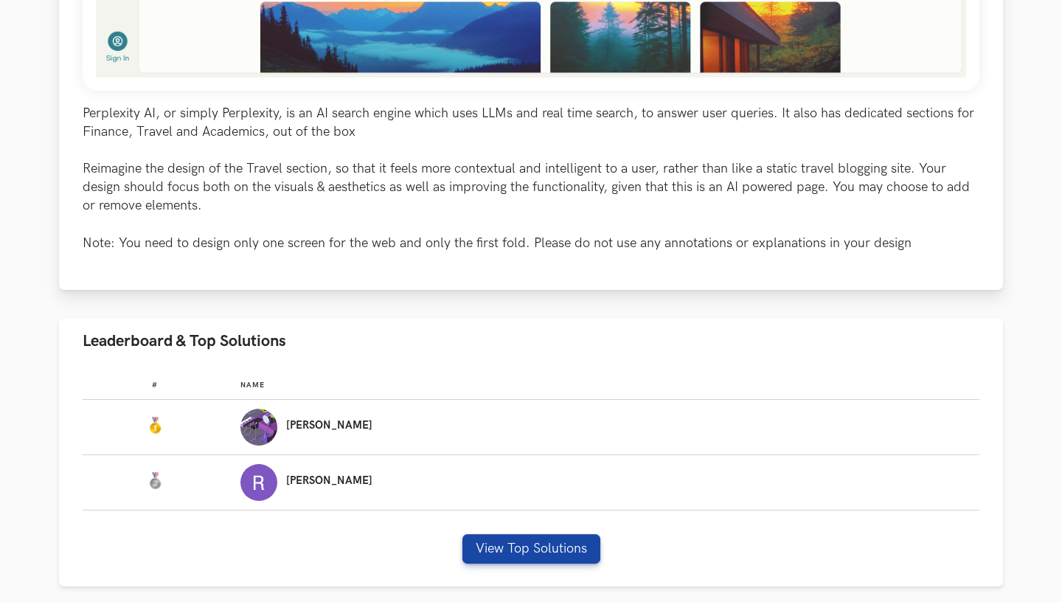
scroll to position [708, 0]
